Goal: Information Seeking & Learning: Learn about a topic

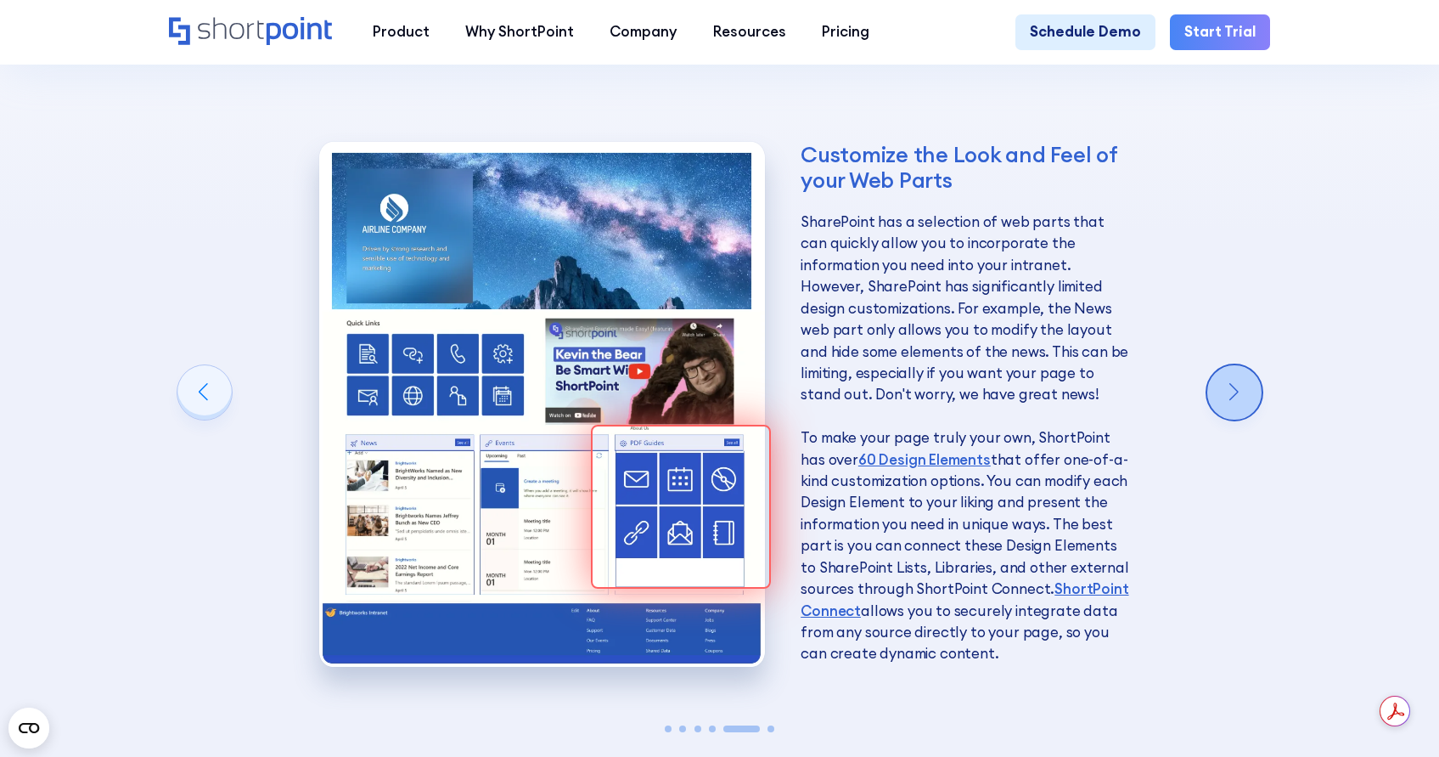
click at [1249, 365] on div "Next slide" at bounding box center [1235, 392] width 54 height 54
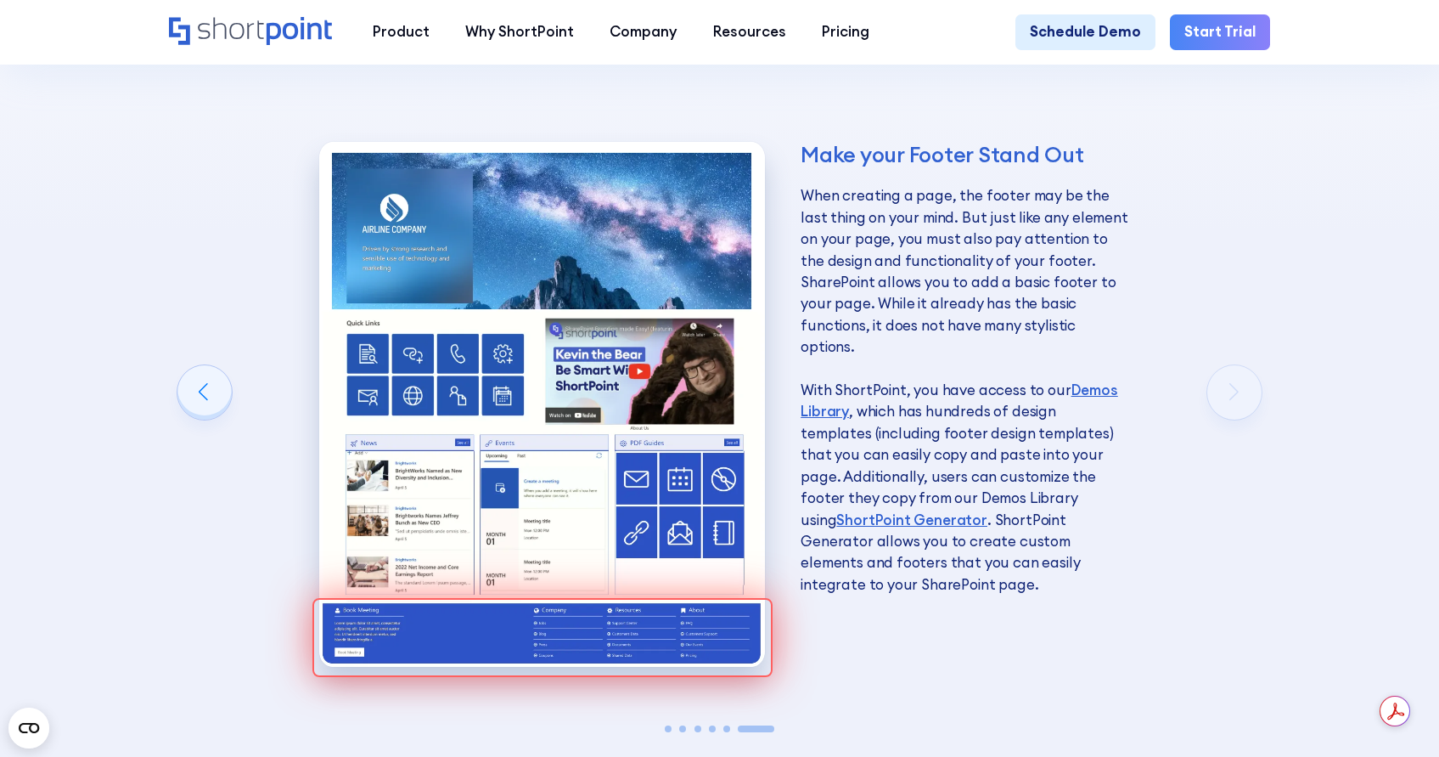
click at [1243, 362] on div "Make your Footer Stand Out When creating a page, the footer may be the last thi…" at bounding box center [724, 411] width 1111 height 655
click at [1226, 361] on div "Make your Footer Stand Out When creating a page, the footer may be the last thi…" at bounding box center [724, 411] width 1111 height 655
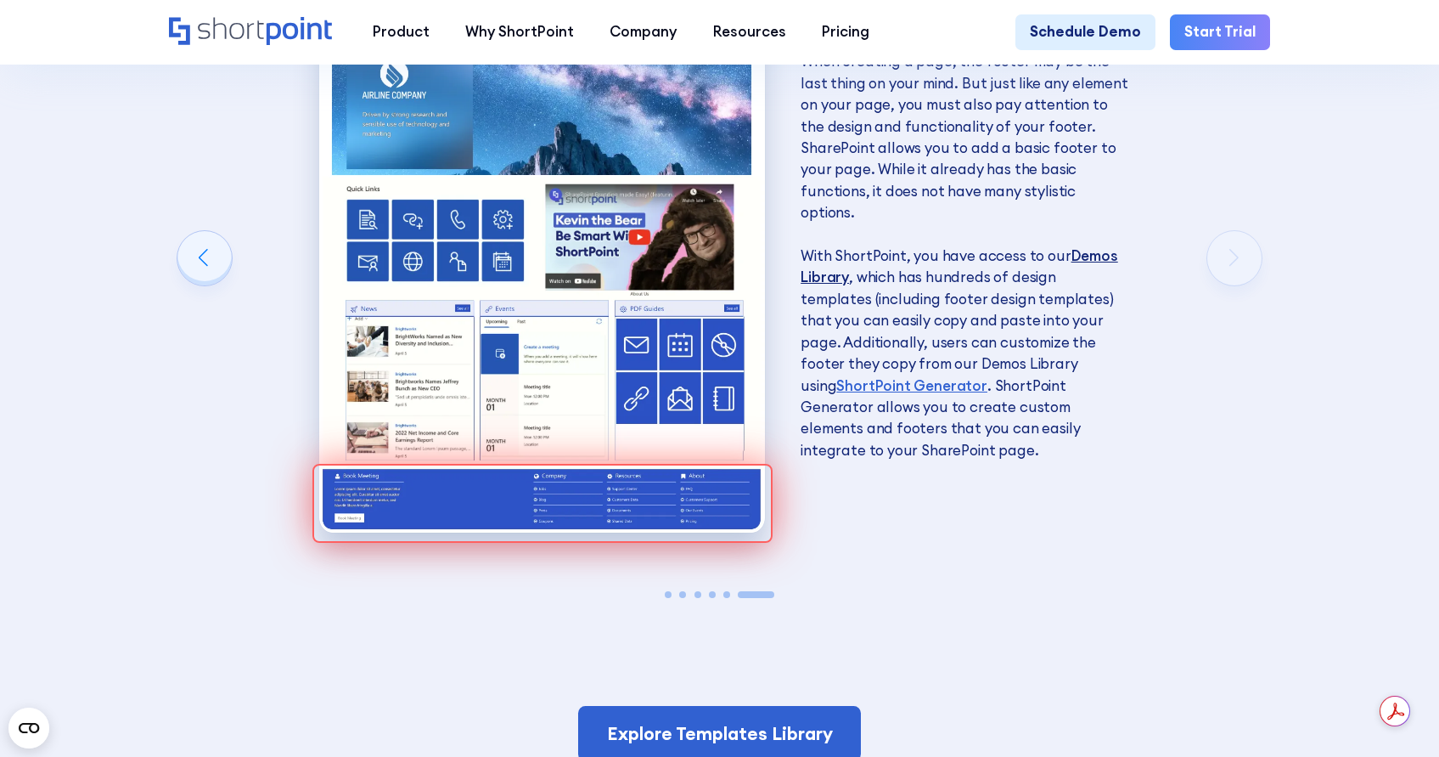
click at [1094, 246] on link "Demos Library" at bounding box center [960, 266] width 318 height 40
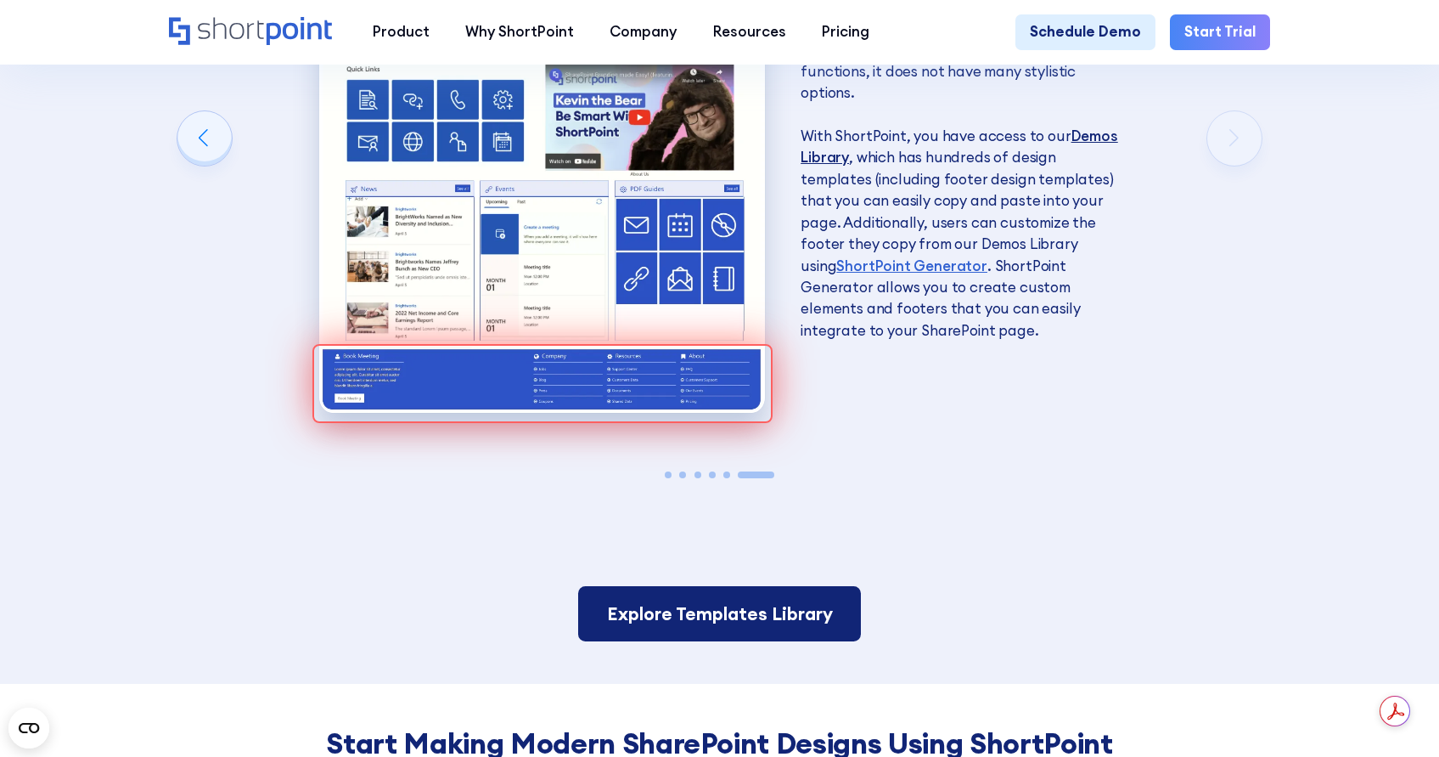
scroll to position [3062, 0]
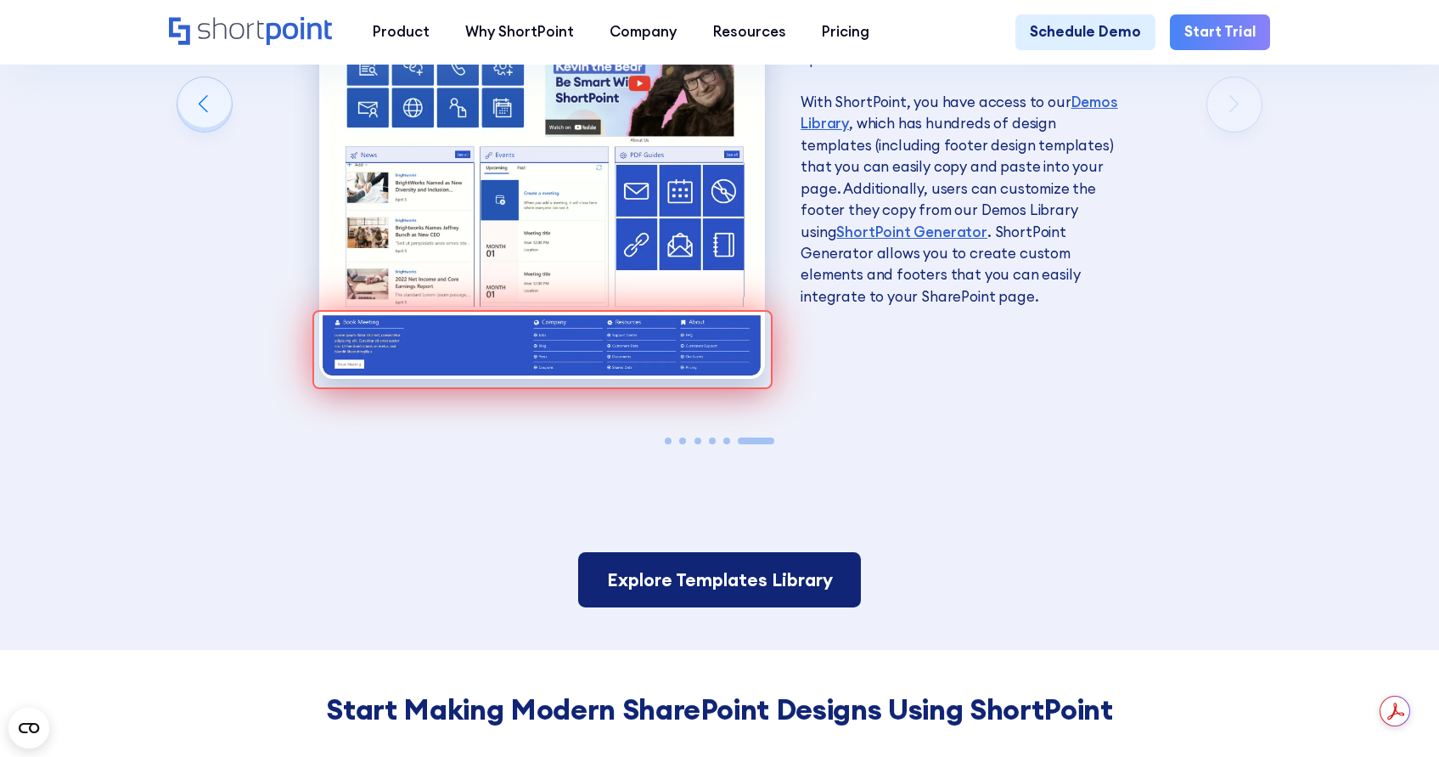
click at [782, 557] on link "Explore Templates Library" at bounding box center [720, 580] width 284 height 56
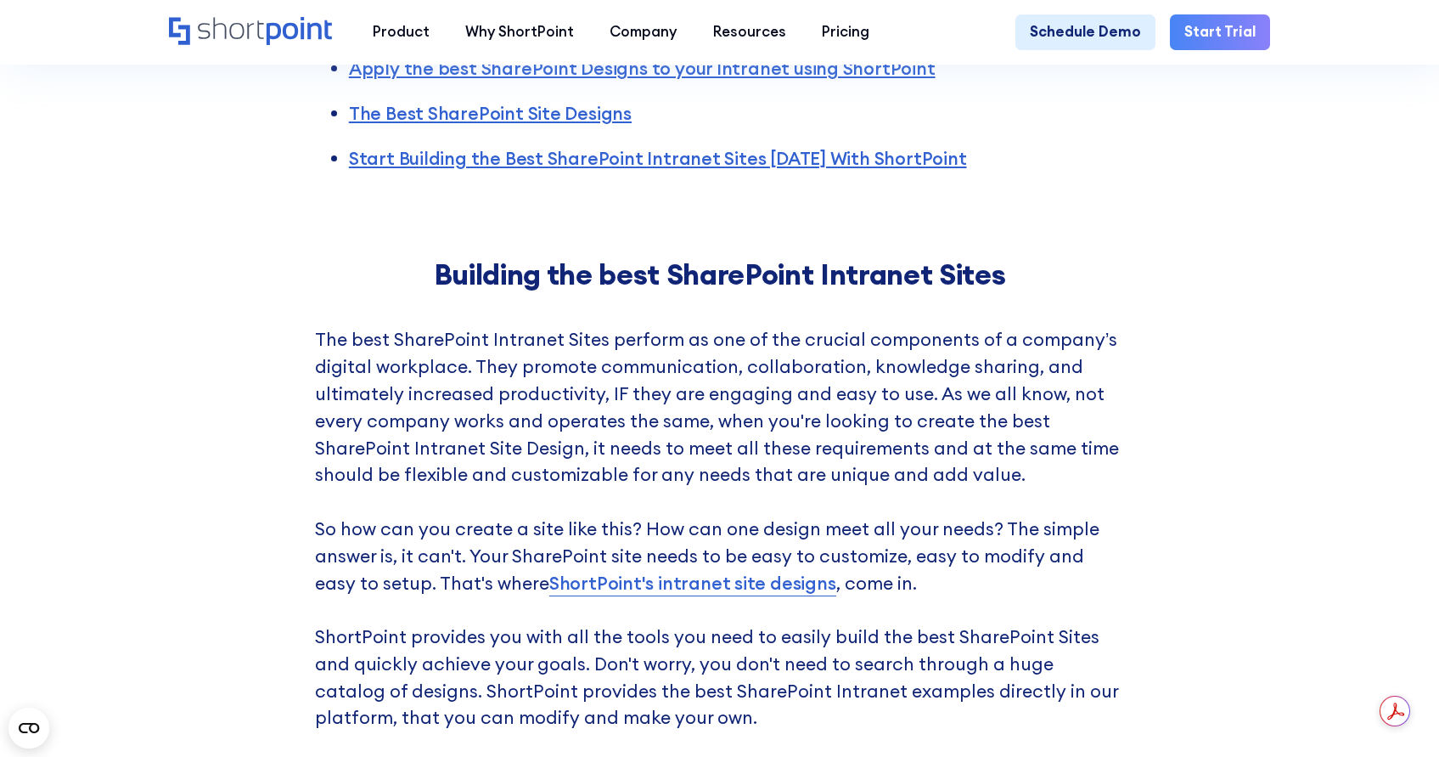
scroll to position [1810, 0]
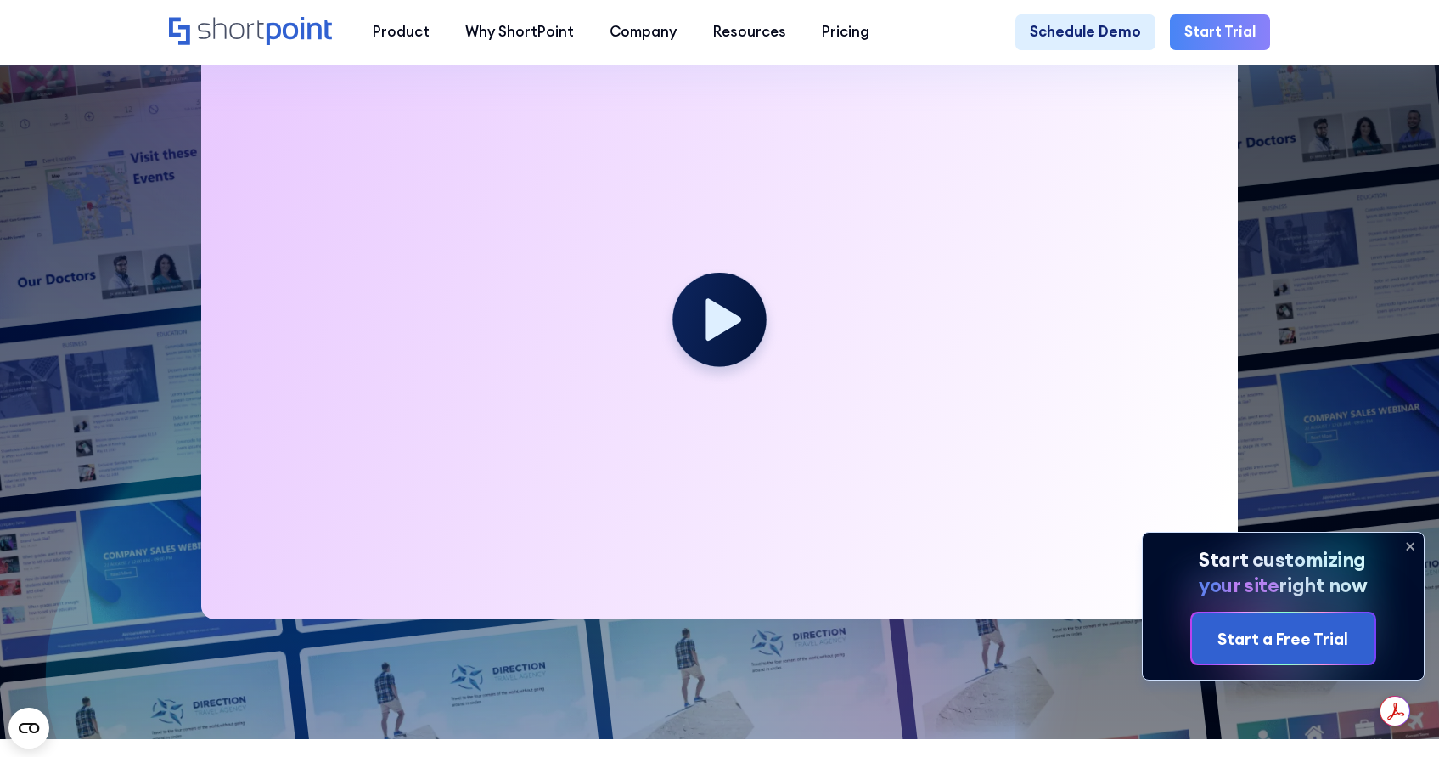
scroll to position [622, 0]
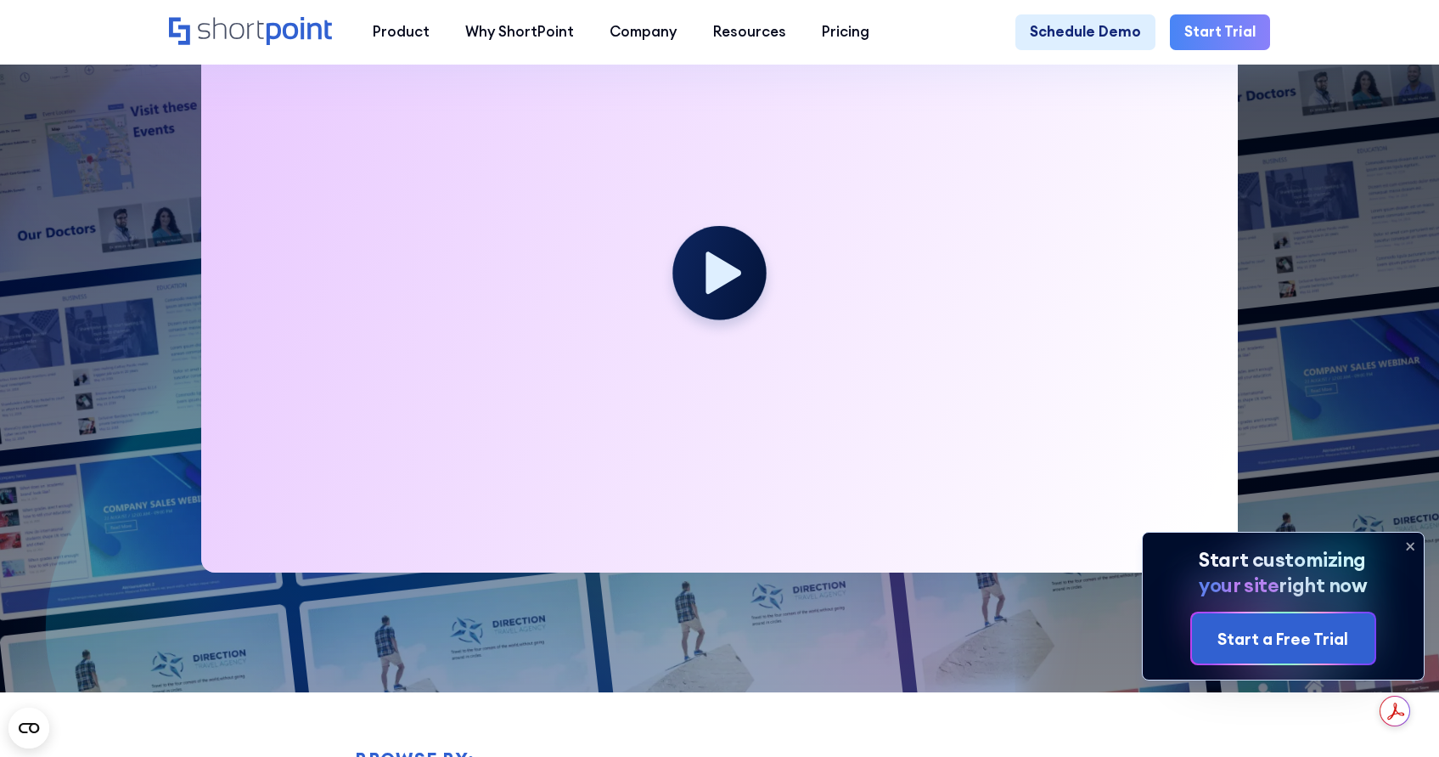
click at [1412, 545] on icon at bounding box center [1410, 545] width 27 height 27
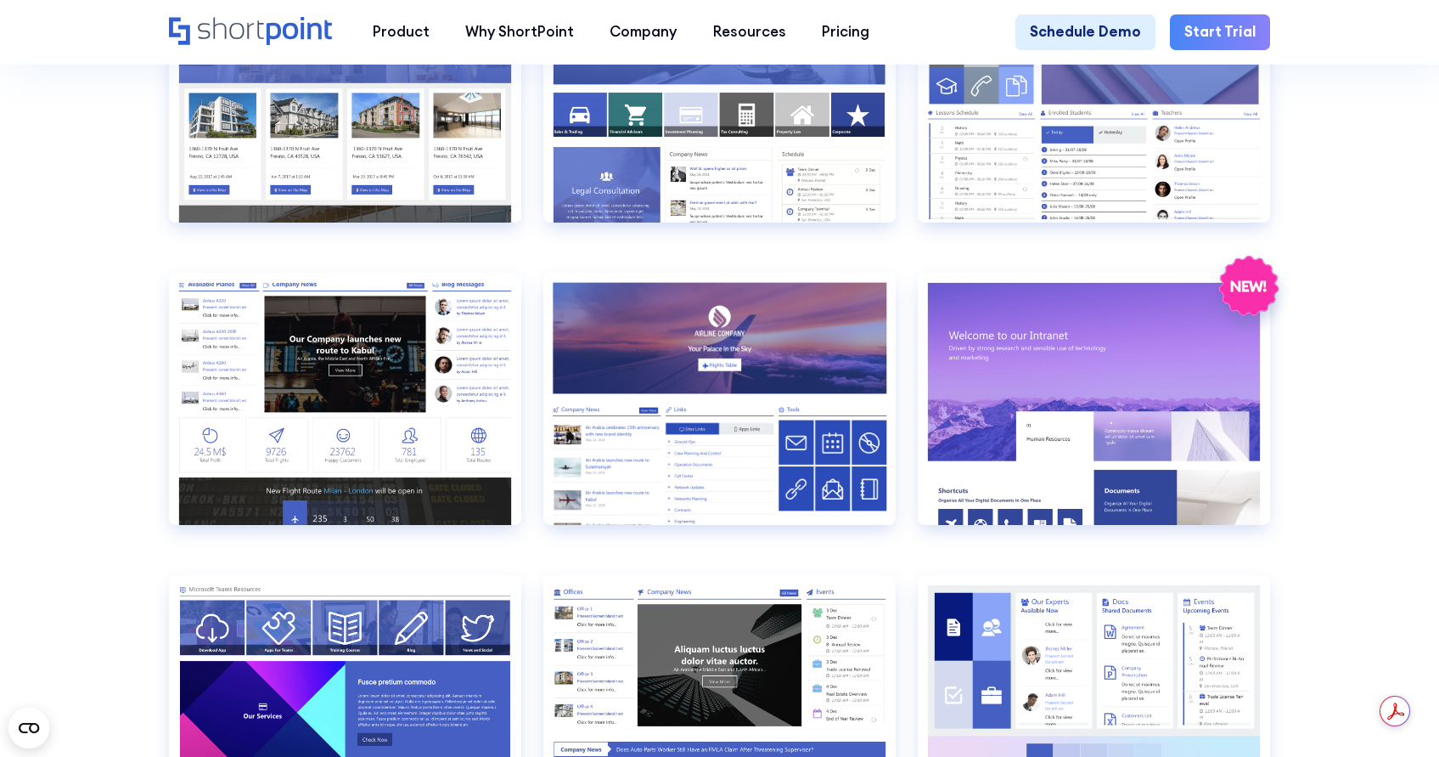
scroll to position [2216, 0]
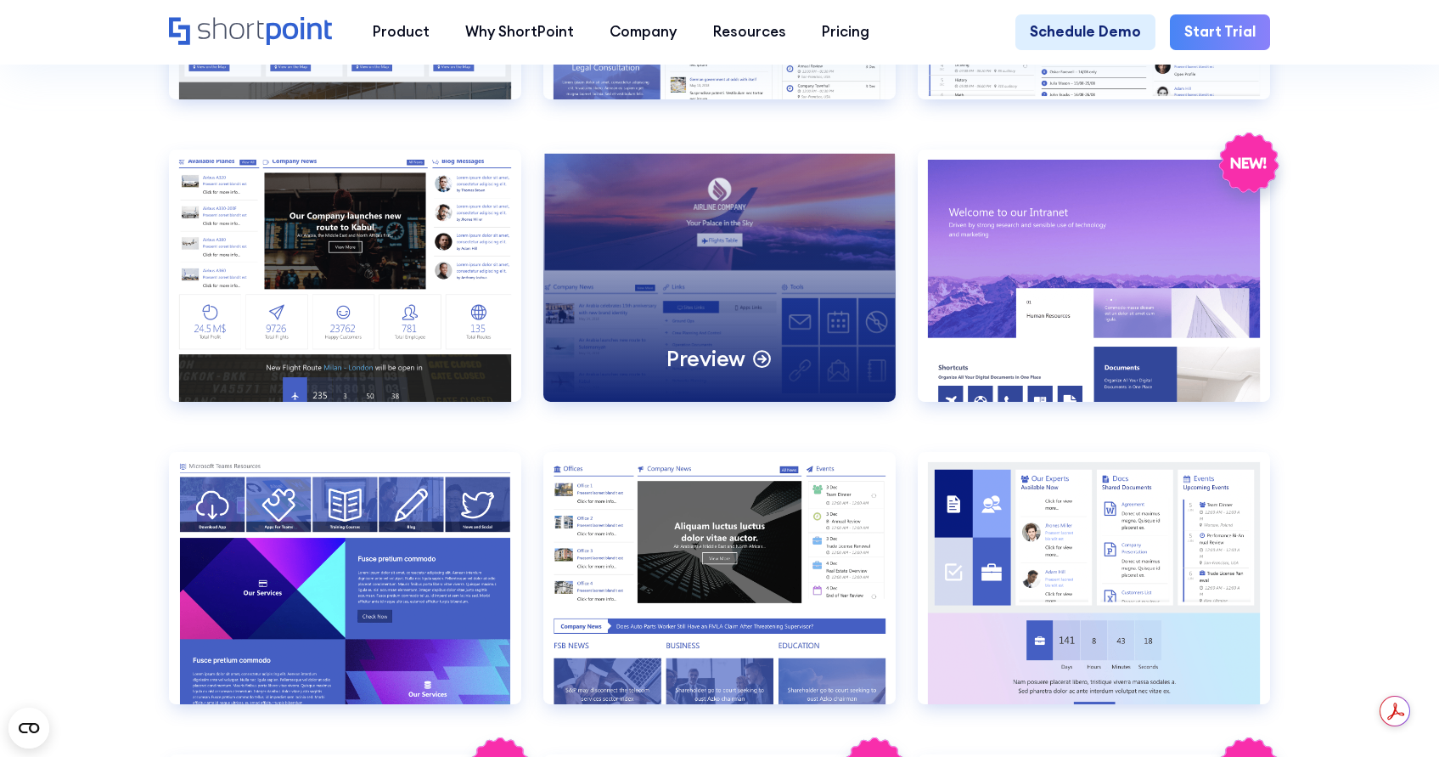
click at [738, 345] on p "Preview" at bounding box center [706, 359] width 79 height 28
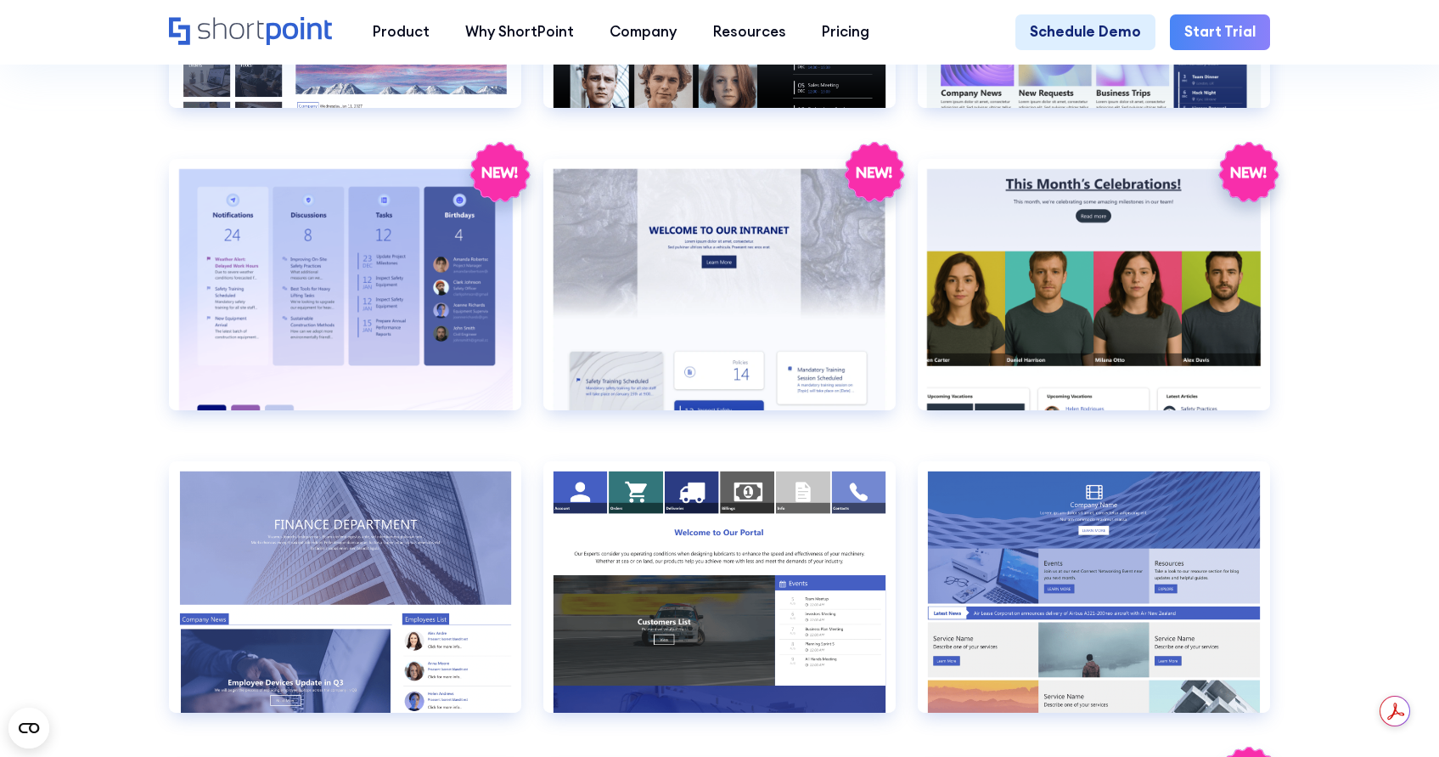
scroll to position [3364, 0]
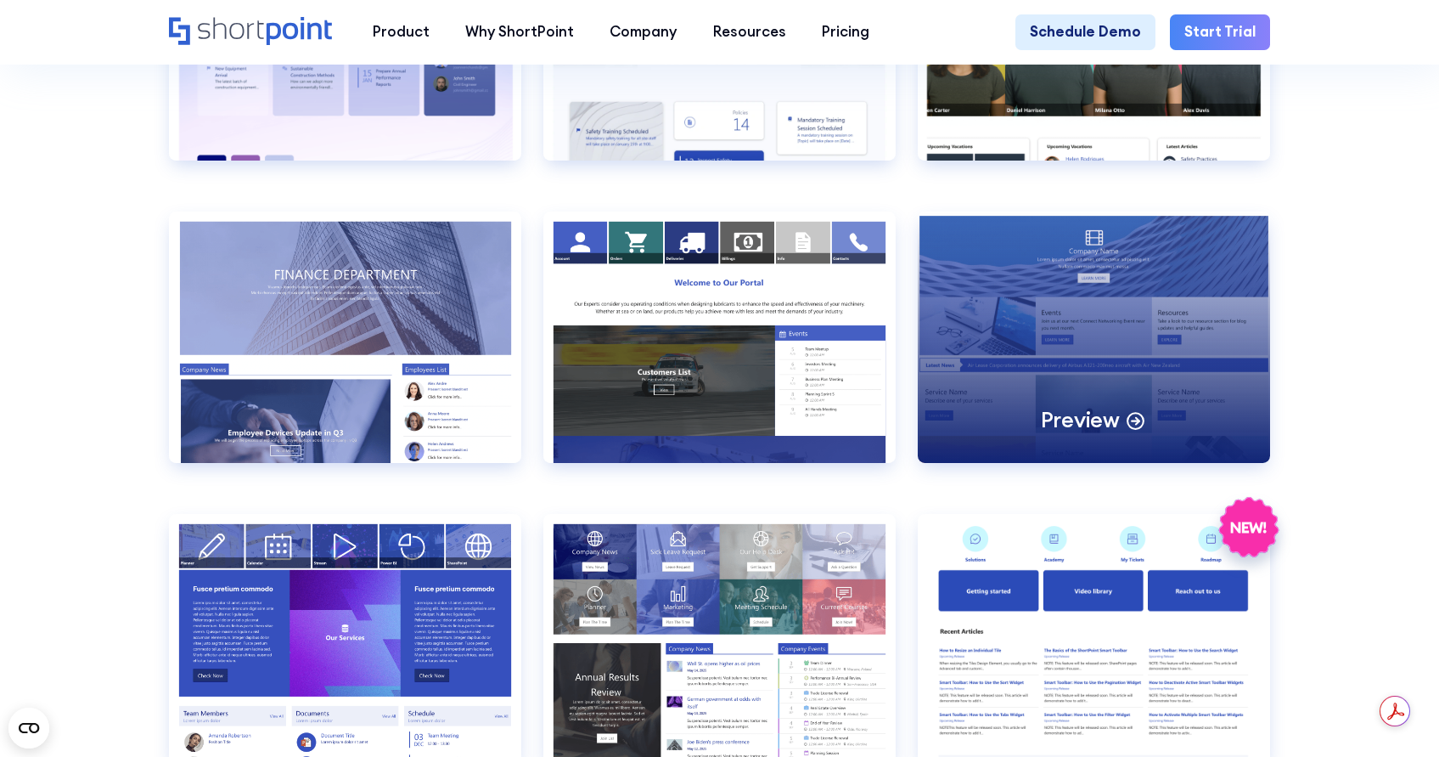
click at [1118, 417] on p "Preview" at bounding box center [1080, 420] width 79 height 28
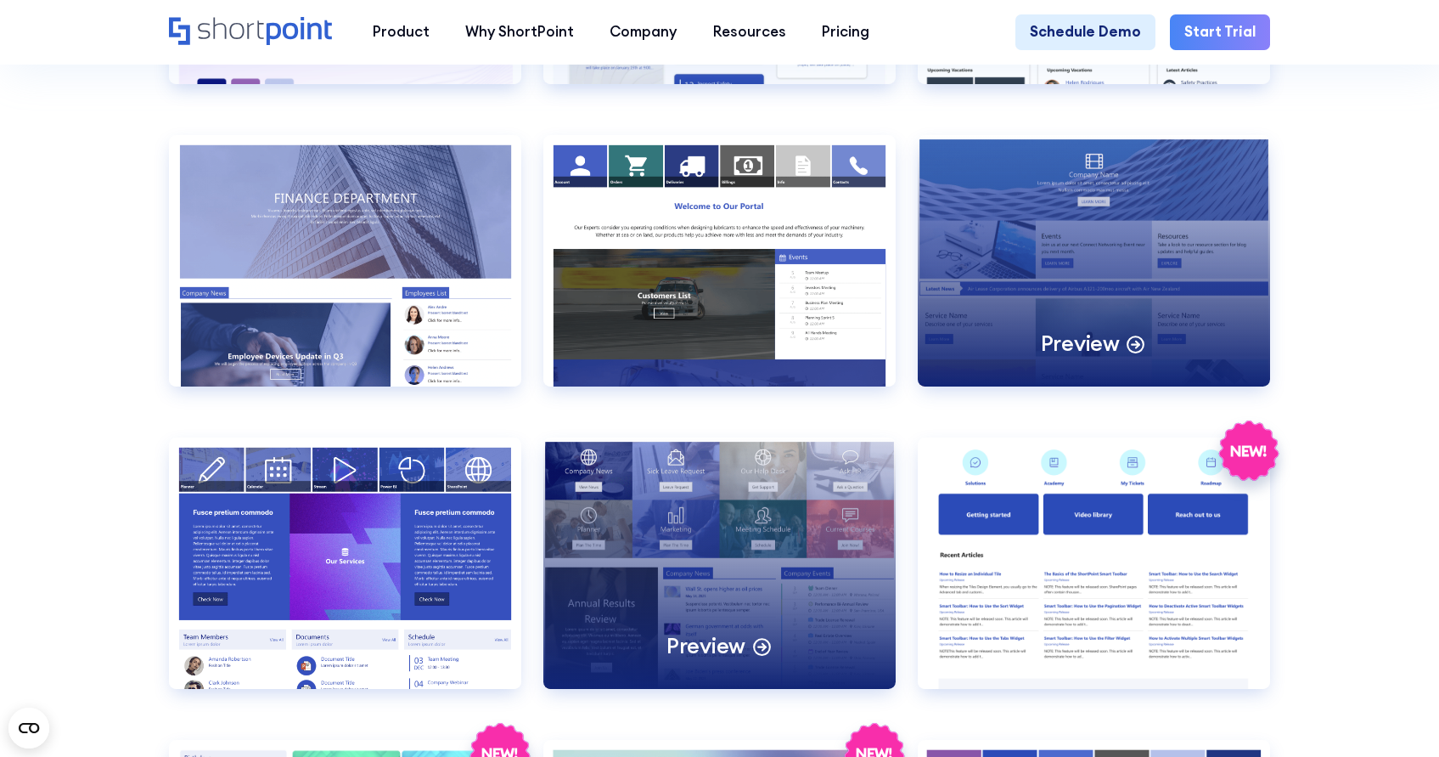
scroll to position [3535, 0]
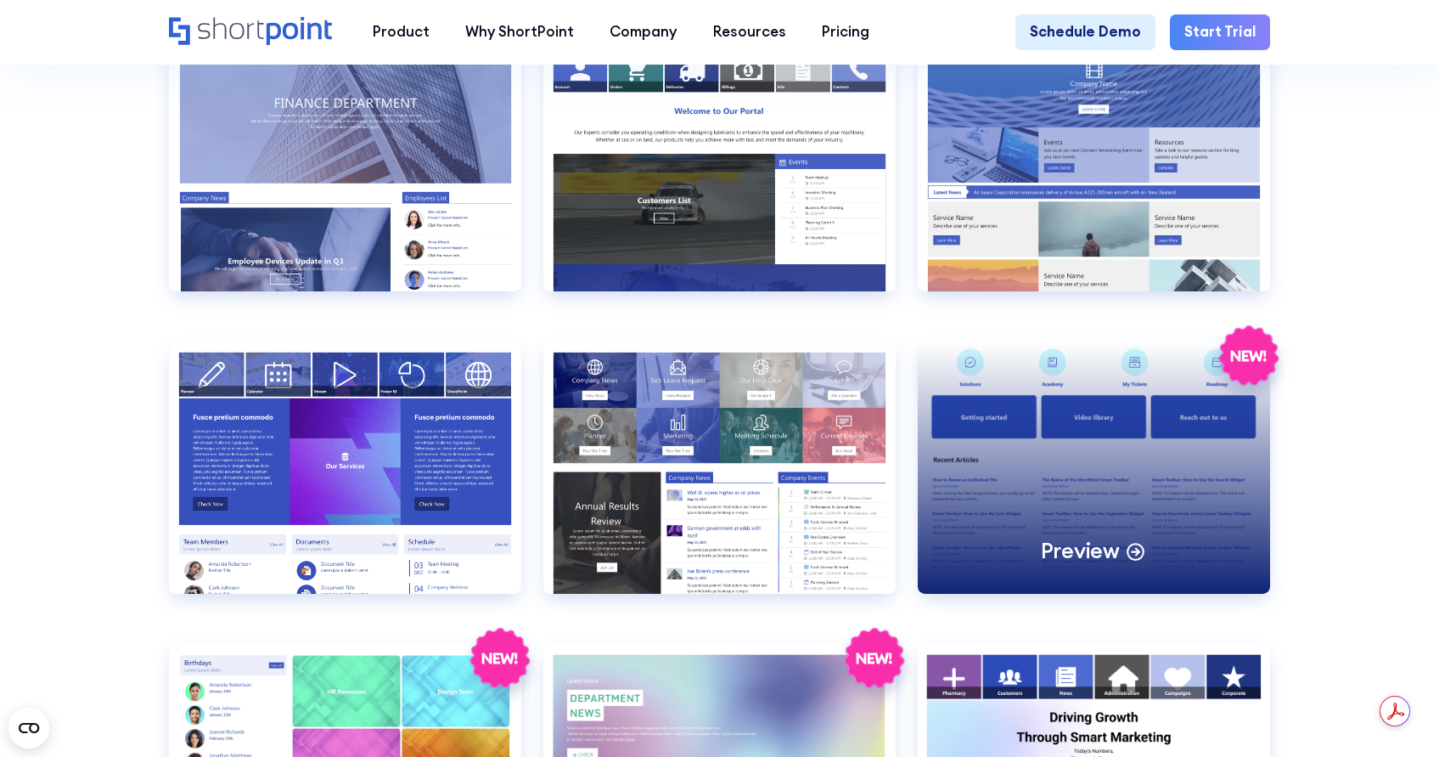
click at [1122, 534] on div "Preview" at bounding box center [1094, 468] width 352 height 252
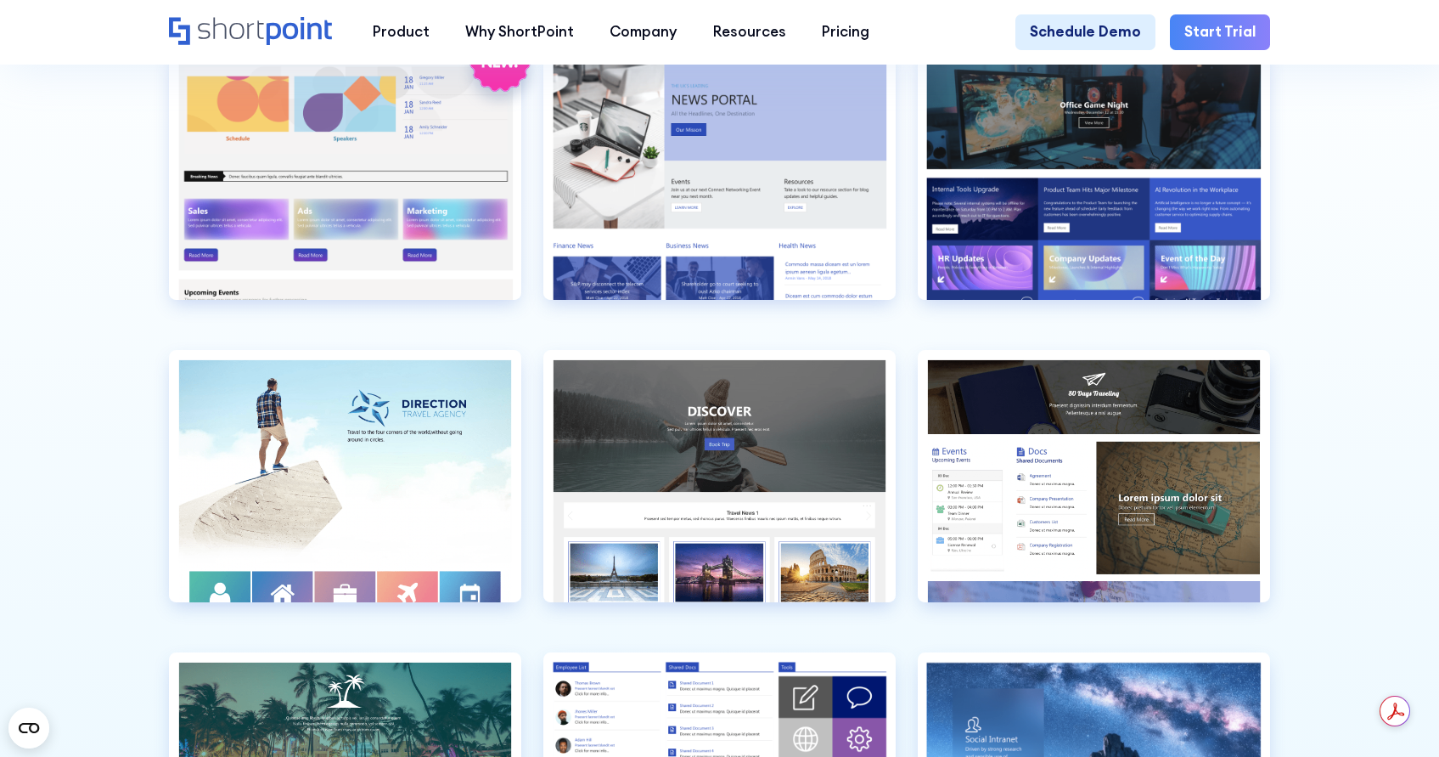
scroll to position [4728, 0]
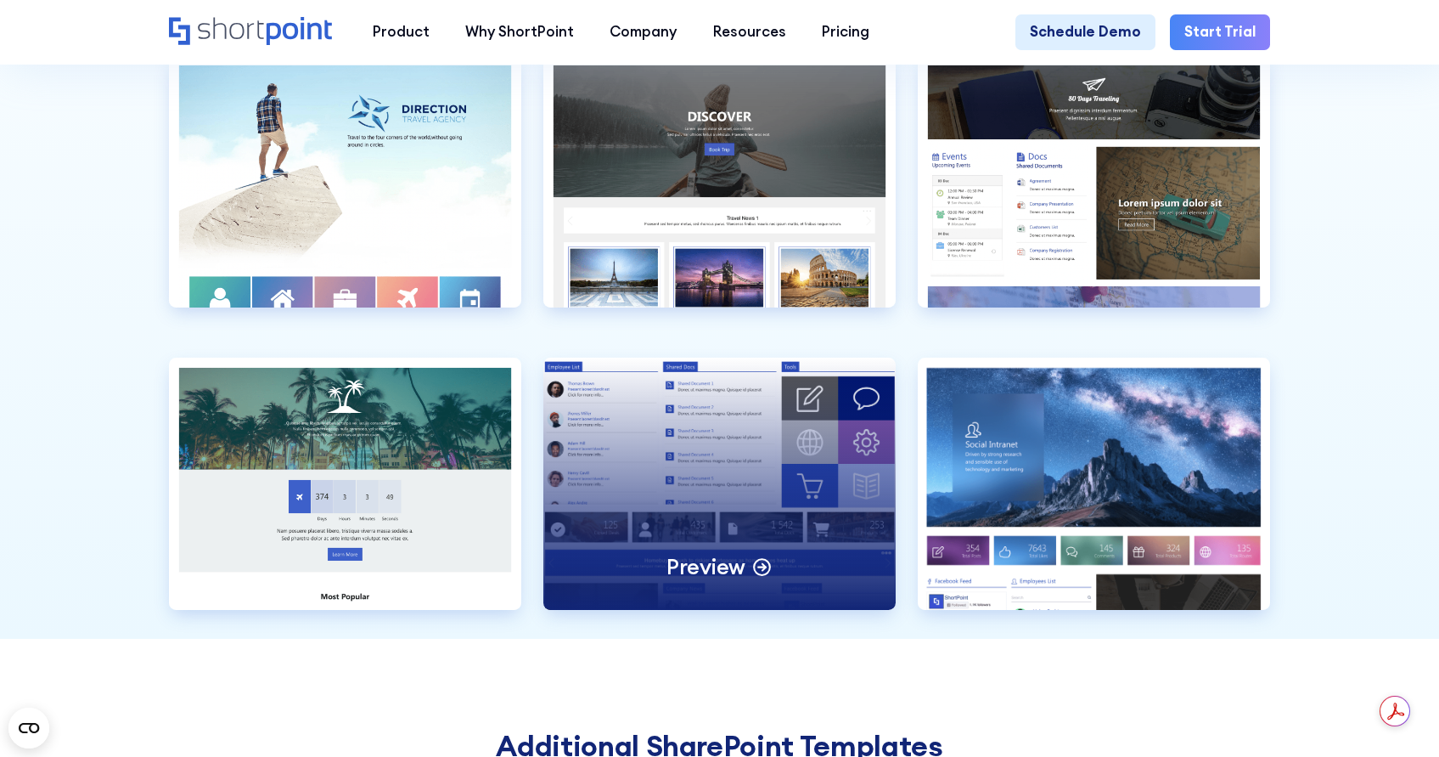
click at [753, 480] on div "Preview" at bounding box center [719, 484] width 352 height 252
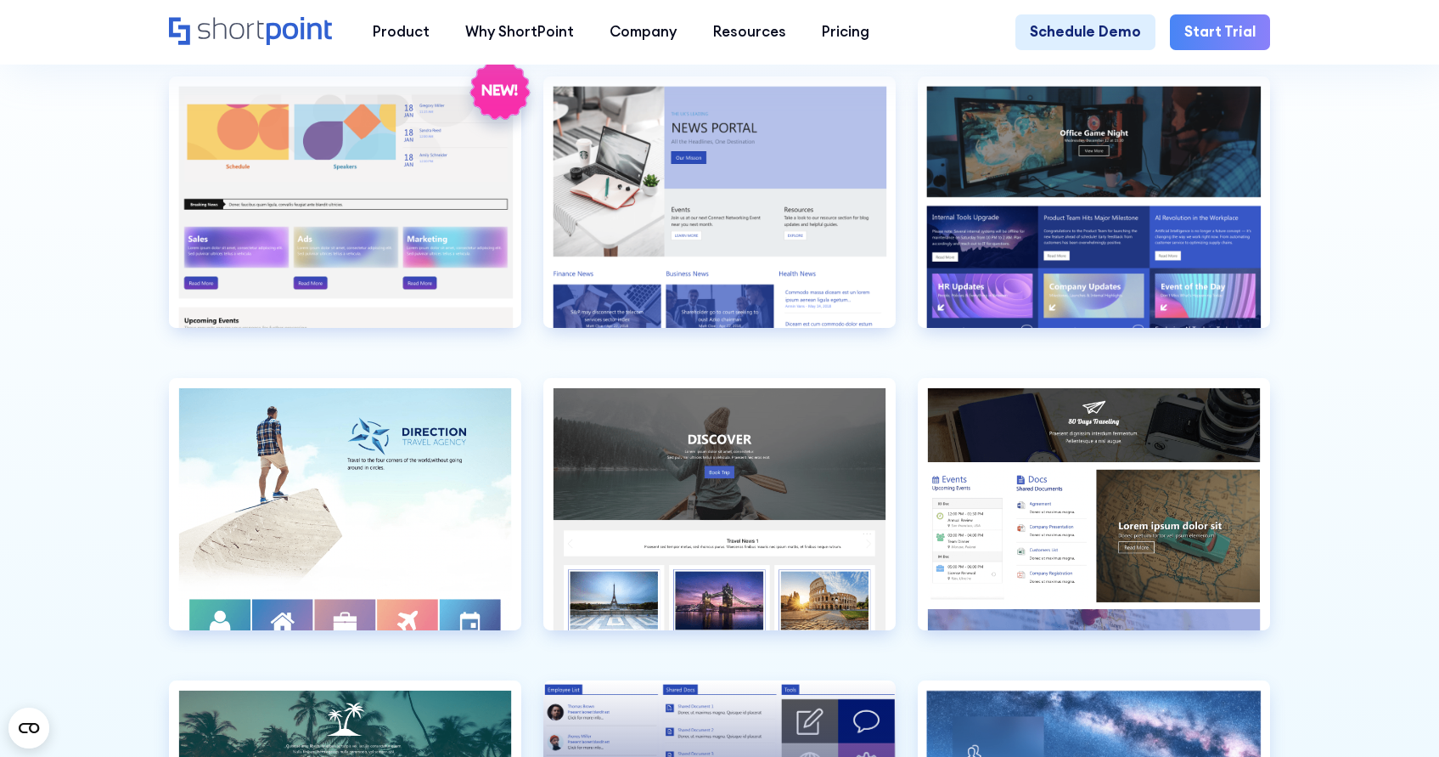
scroll to position [4162, 0]
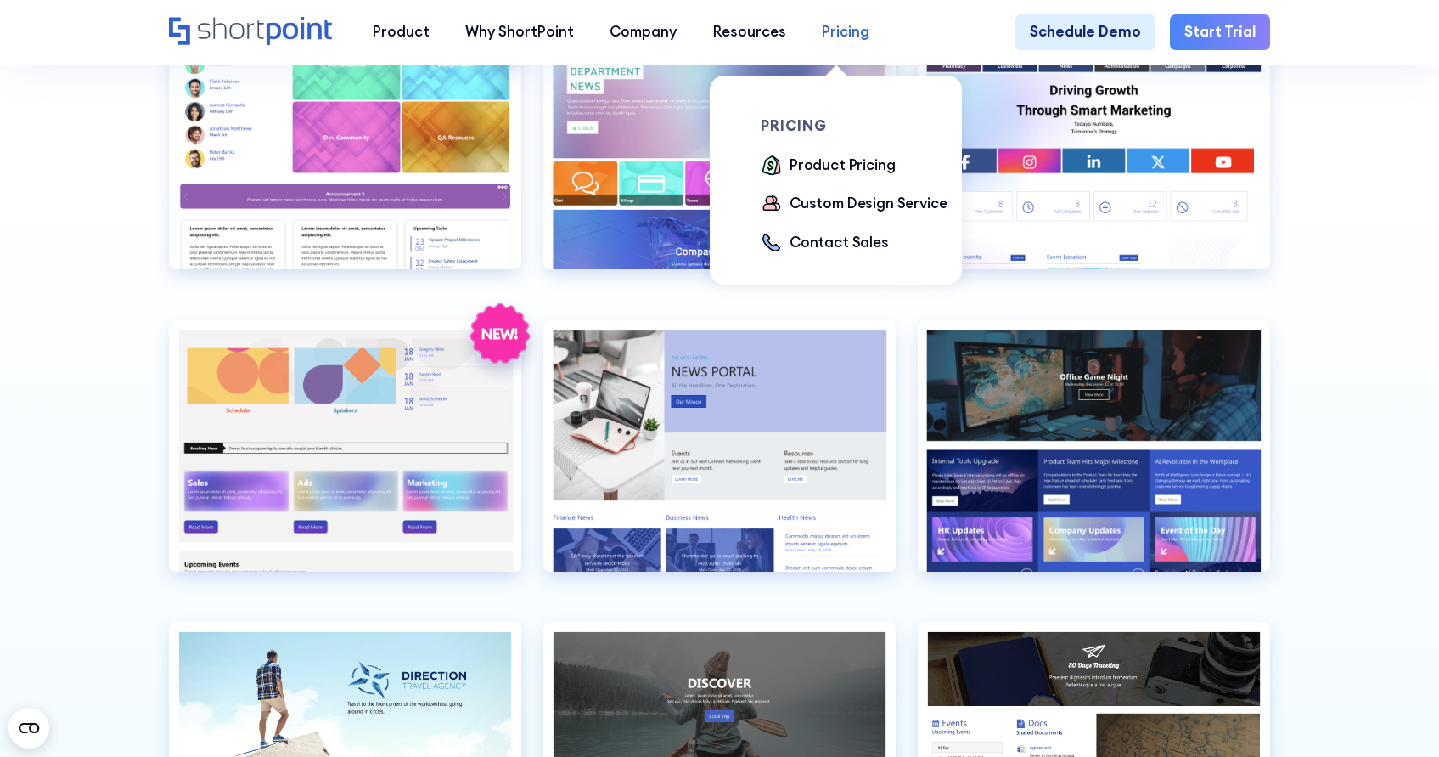
click at [831, 33] on div "Pricing" at bounding box center [846, 31] width 48 height 21
click at [838, 164] on div "Product Pricing" at bounding box center [842, 165] width 105 height 21
